Goal: Transaction & Acquisition: Purchase product/service

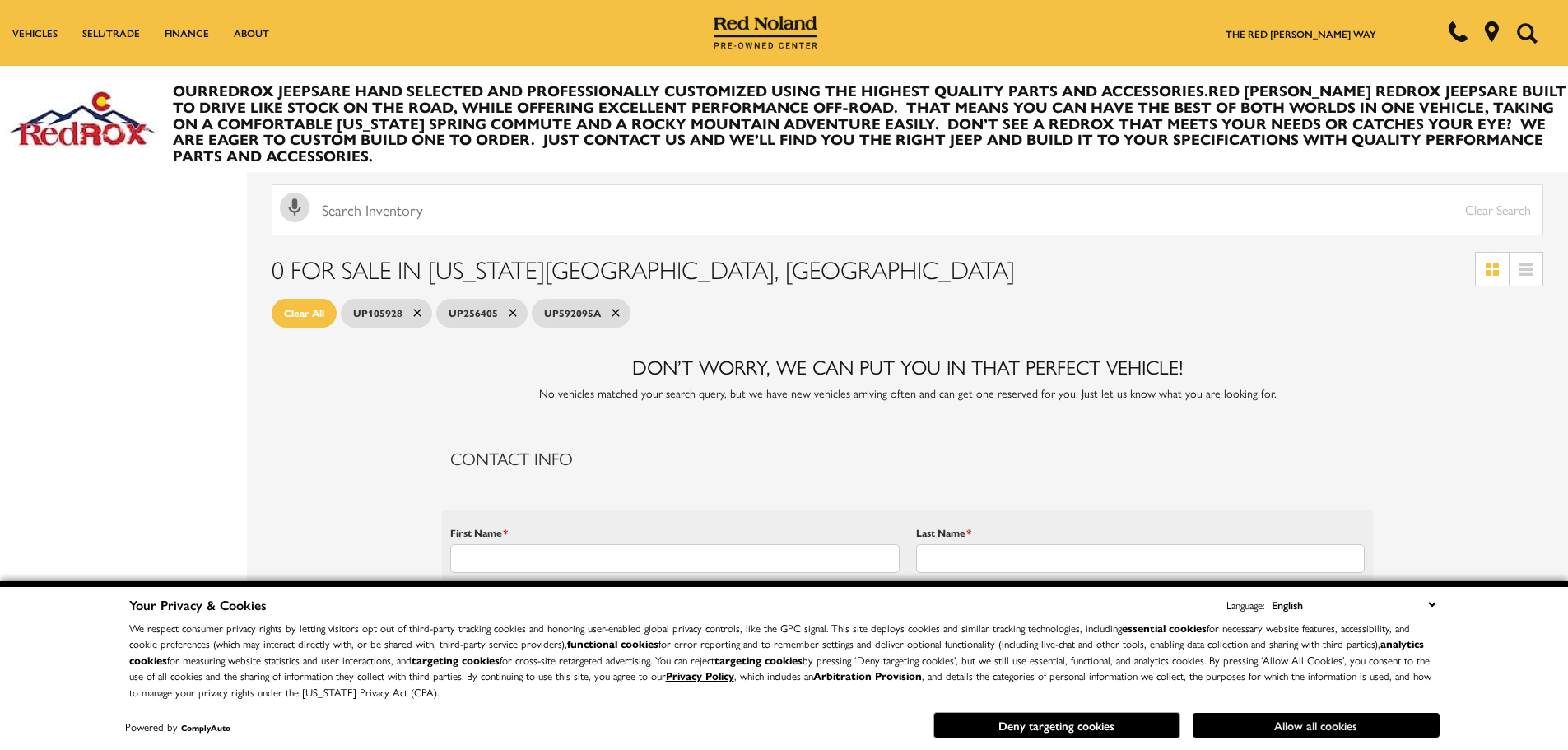
click at [1300, 726] on button "Allow all cookies" at bounding box center [1317, 725] width 247 height 24
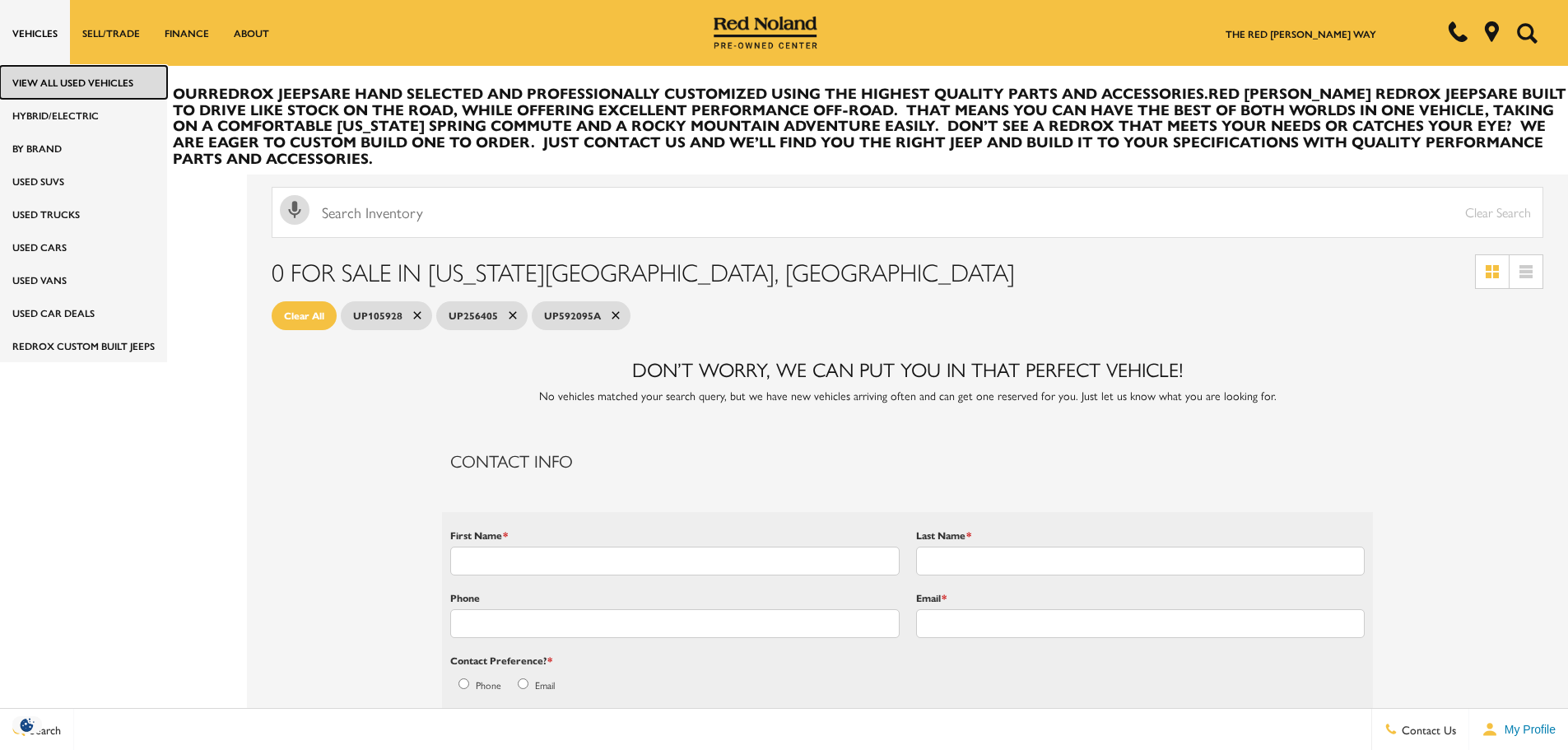
click at [37, 85] on link "View All Used Vehicles" at bounding box center [84, 82] width 168 height 33
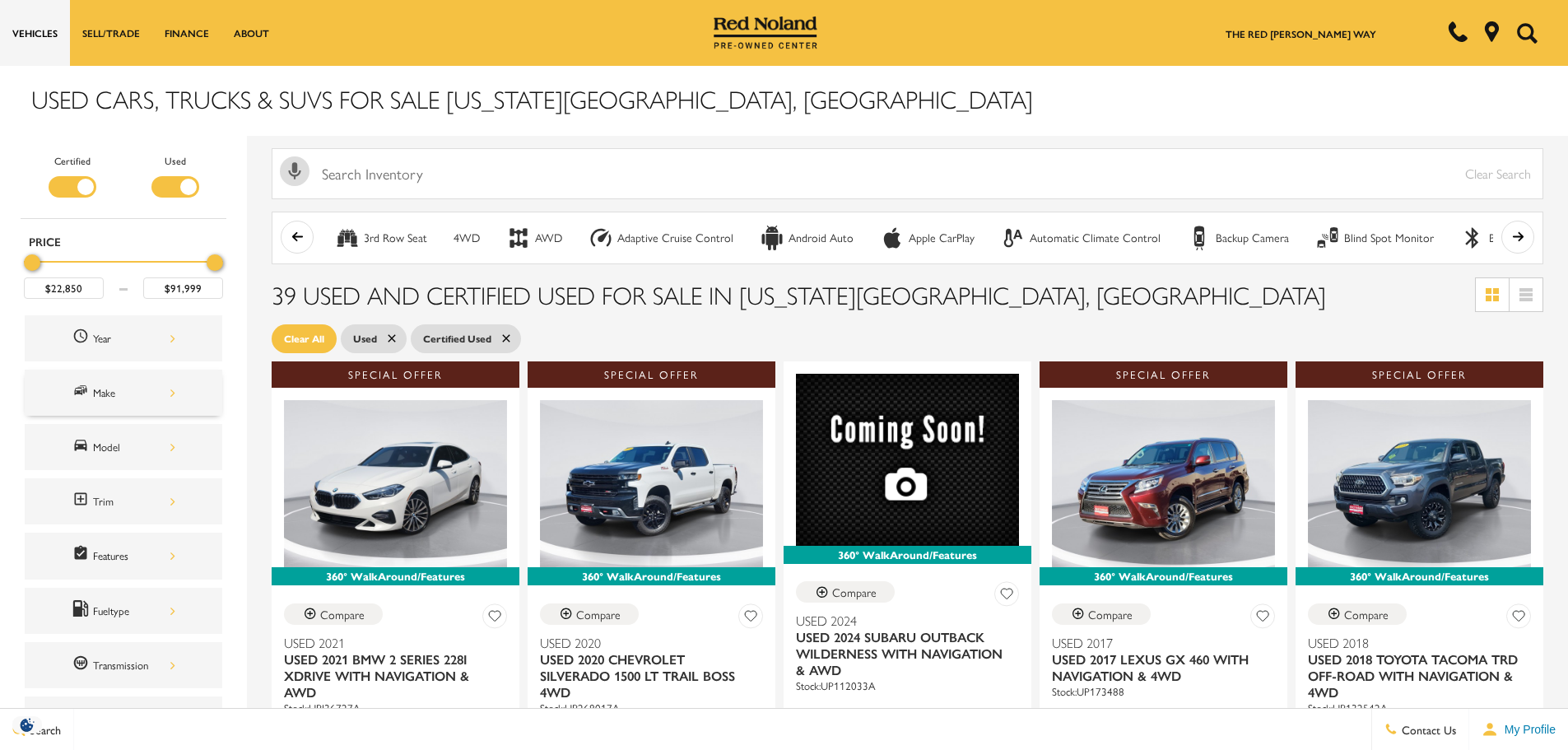
click at [101, 392] on div "Make" at bounding box center [133, 393] width 82 height 18
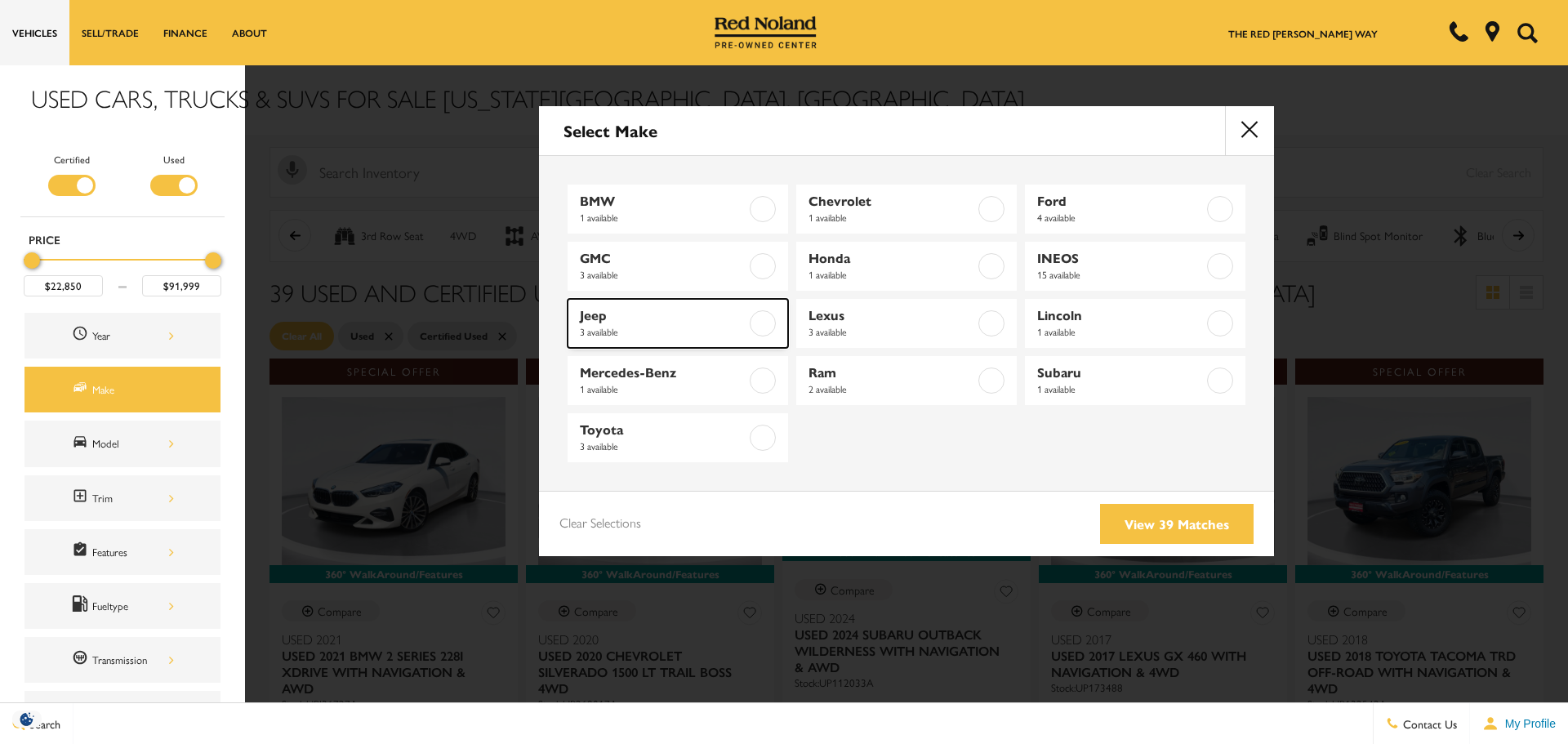
click at [762, 319] on label at bounding box center [762, 322] width 26 height 26
type input "$38,996"
type input "$76,322"
checkbox input "true"
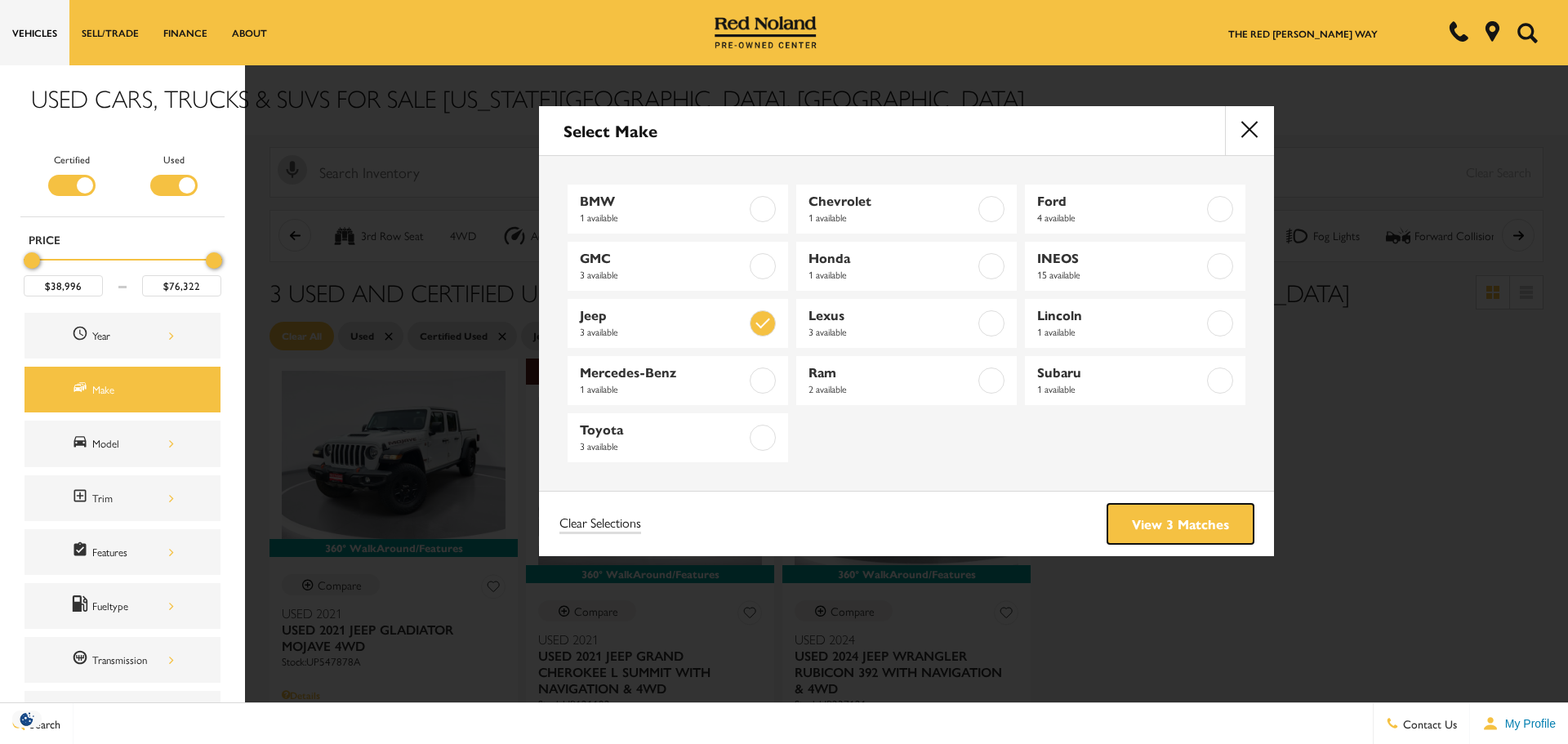
click at [1155, 528] on link "View 3 Matches" at bounding box center [1181, 523] width 147 height 40
